Goal: Task Accomplishment & Management: Manage account settings

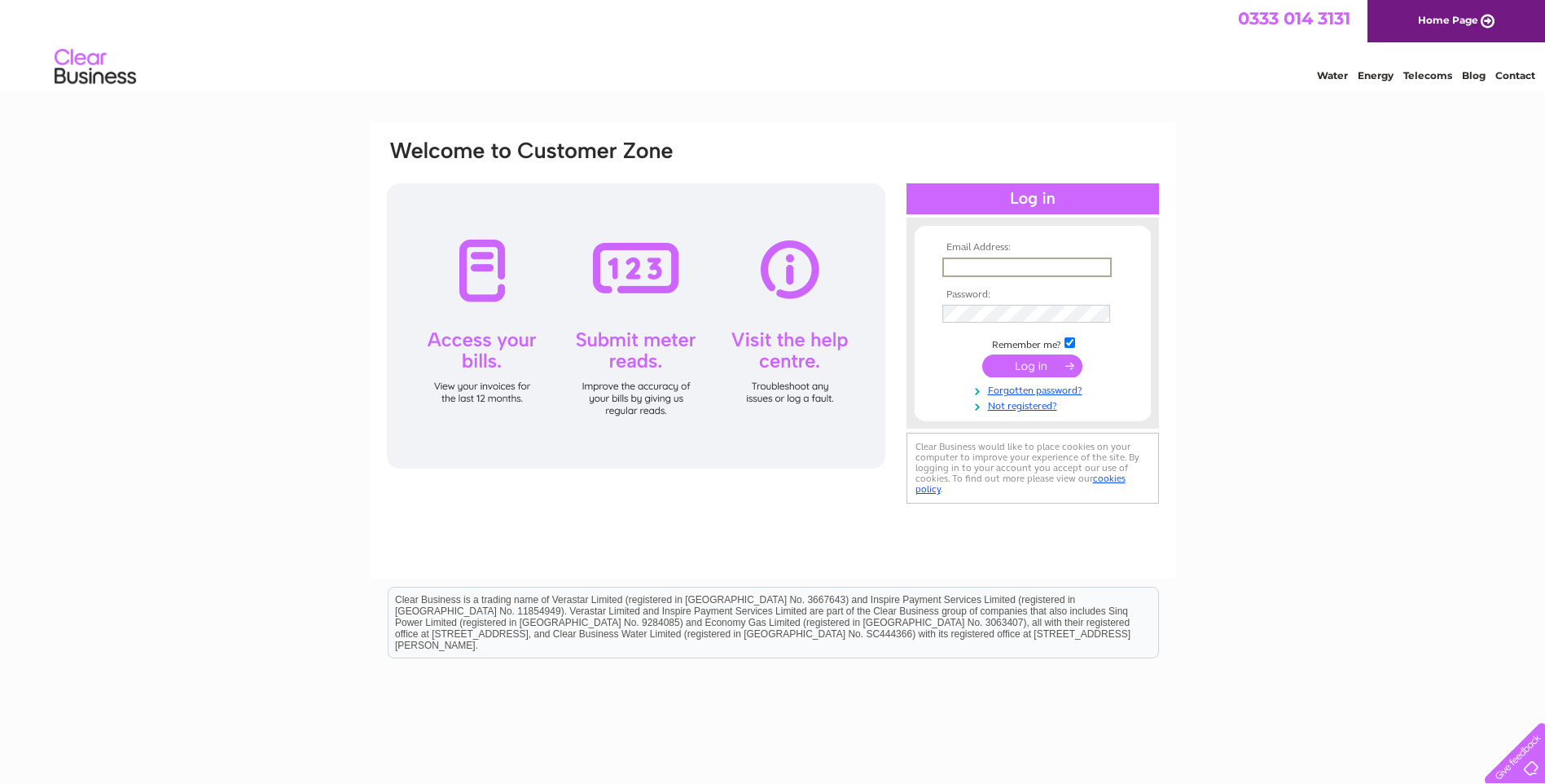
click at [1061, 267] on input "text" at bounding box center [1026, 267] width 169 height 19
type input "[EMAIL_ADDRESS][DOMAIN_NAME]"
click at [1038, 365] on input "submit" at bounding box center [1032, 365] width 100 height 23
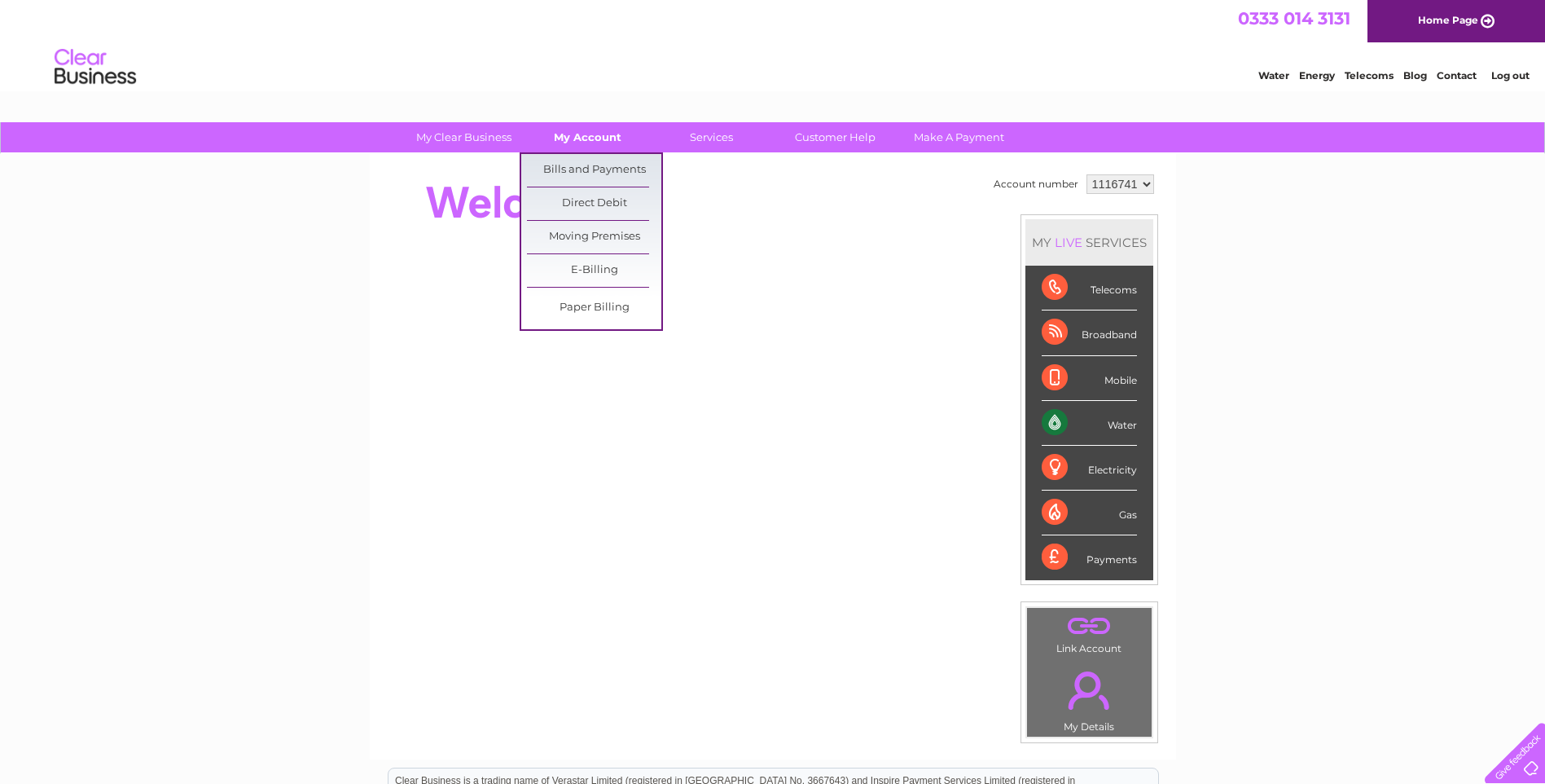
click at [598, 136] on link "My Account" at bounding box center [588, 137] width 135 height 30
click at [594, 164] on link "Bills and Payments" at bounding box center [595, 170] width 135 height 33
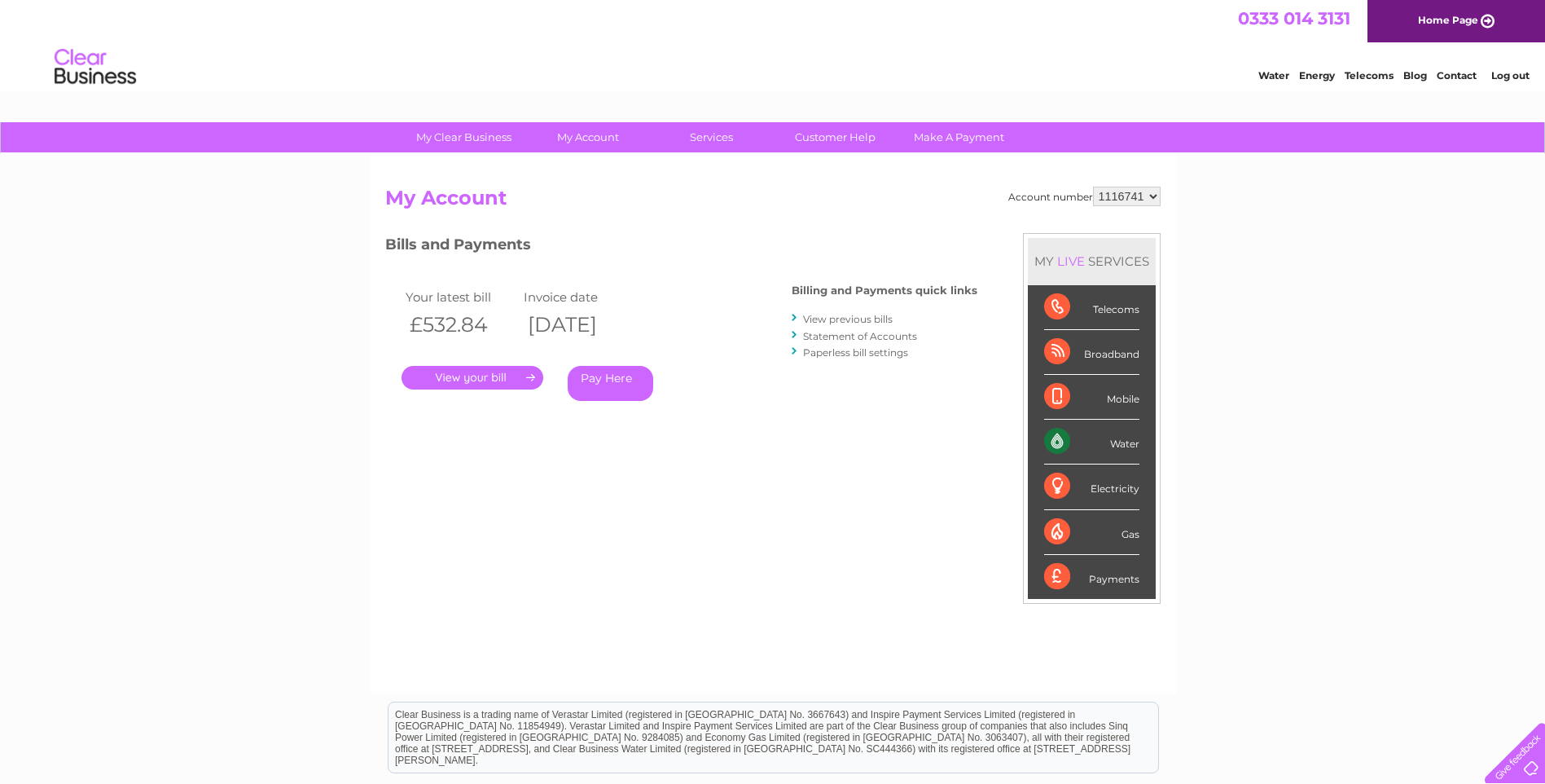
click at [471, 376] on link "." at bounding box center [473, 377] width 142 height 24
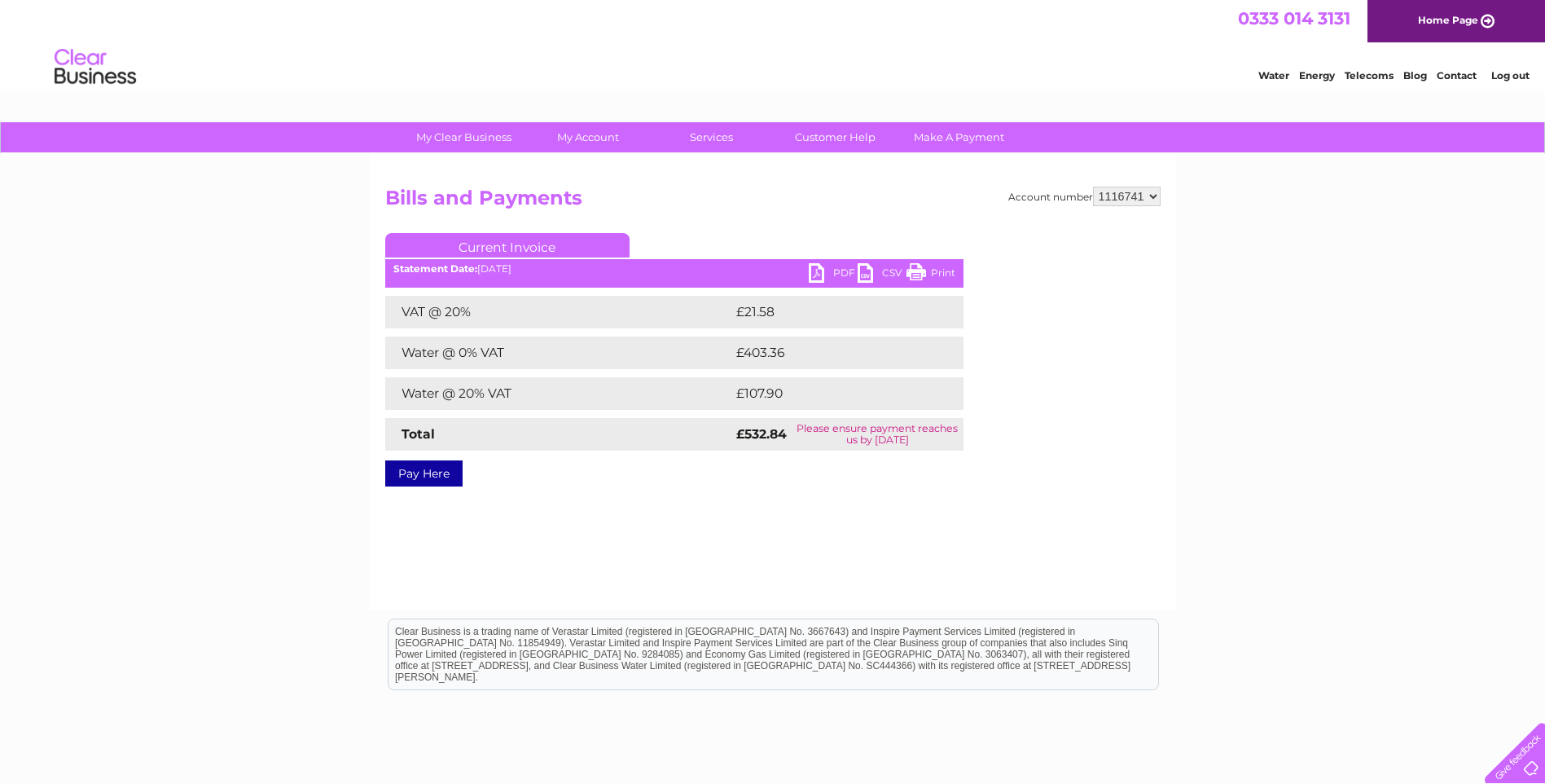
click at [821, 273] on link "PDF" at bounding box center [833, 274] width 49 height 24
